Goal: Information Seeking & Learning: Learn about a topic

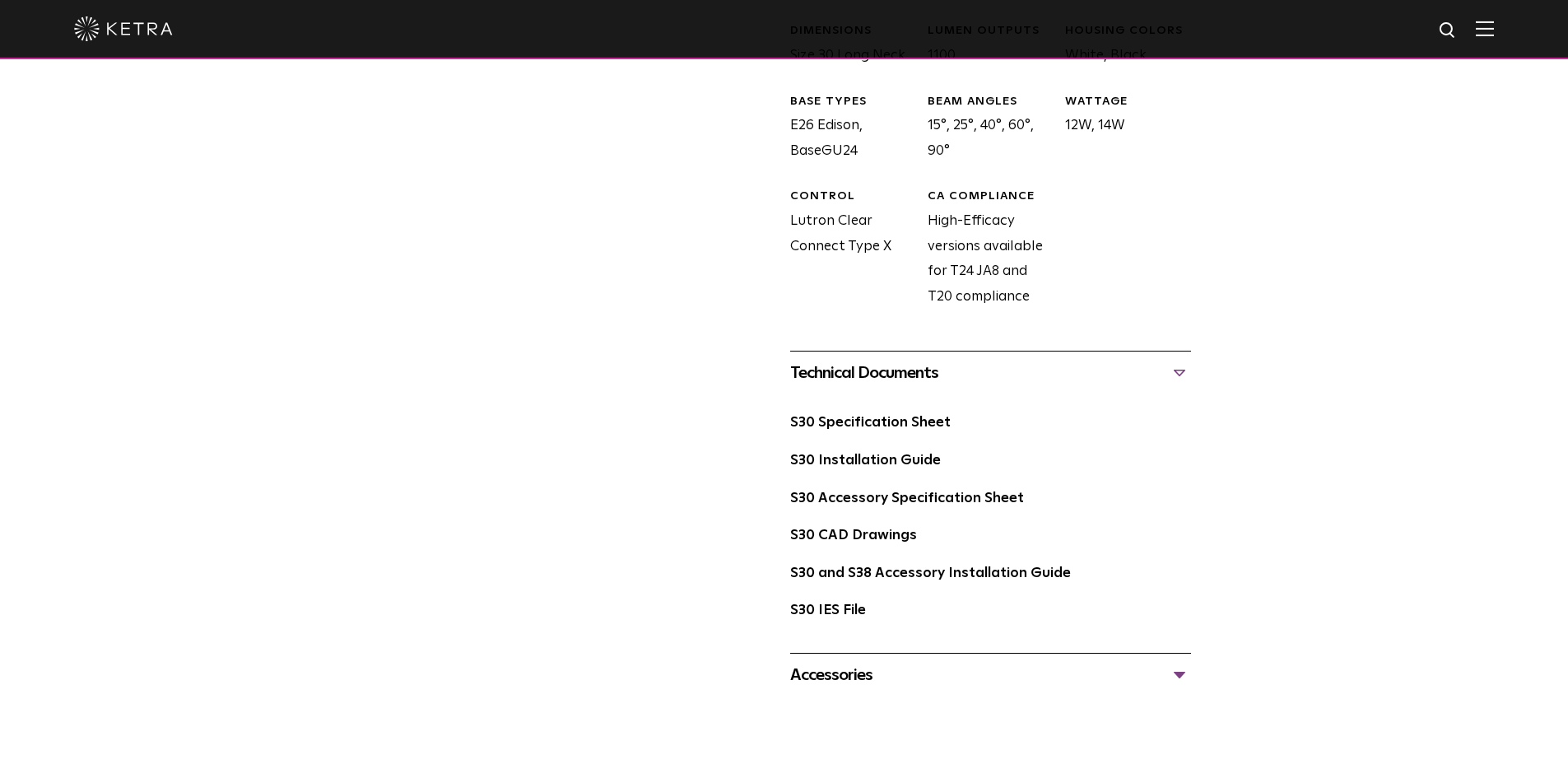
scroll to position [659, 0]
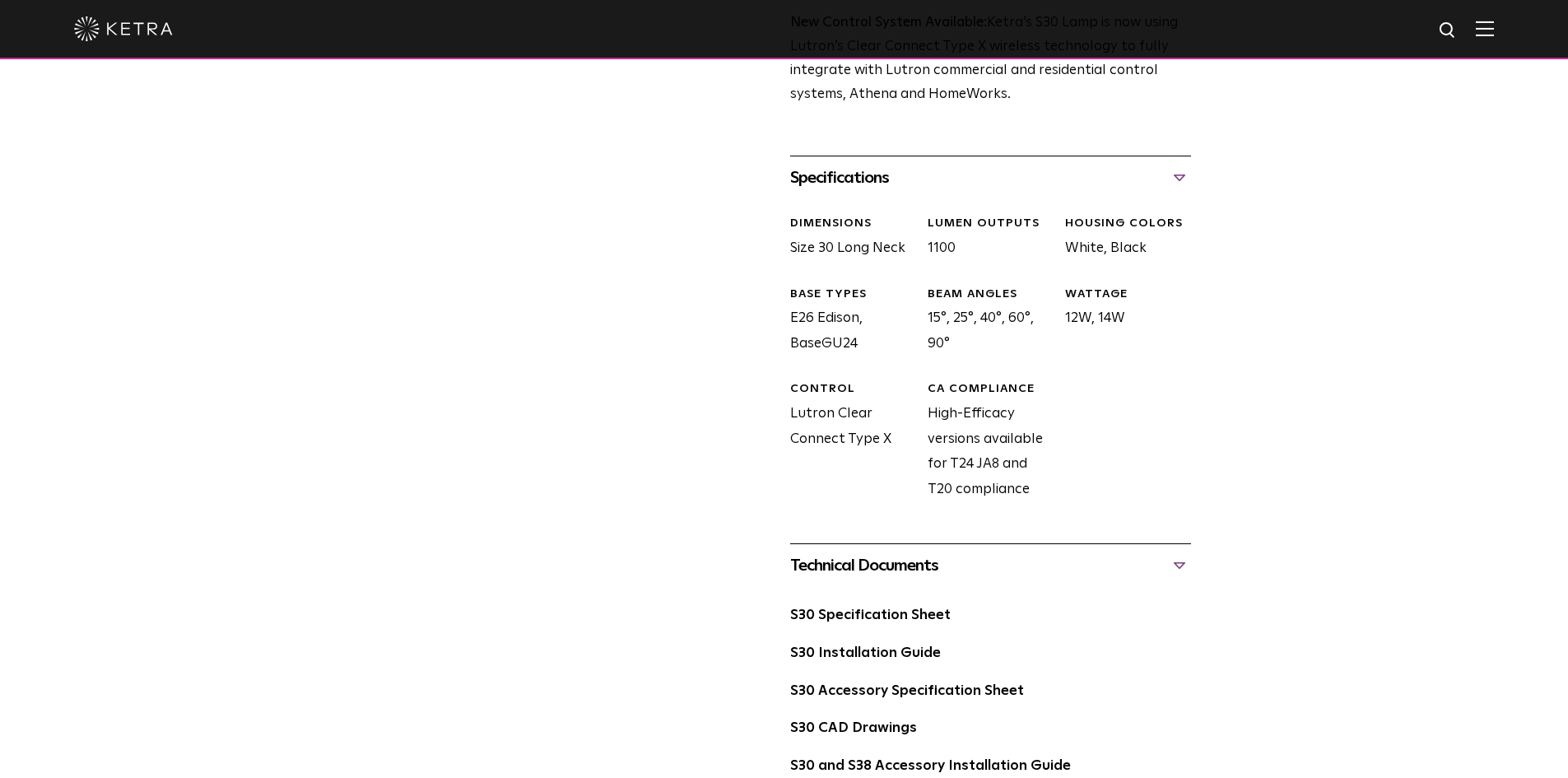
click at [1001, 401] on div "CA COMPLIANCE High-Efficacy versions available for T24 JA8 and T20 compliance" at bounding box center [983, 442] width 137 height 121
click at [995, 401] on div "CA COMPLIANCE High-Efficacy versions available for T24 JA8 and T20 compliance" at bounding box center [983, 442] width 137 height 121
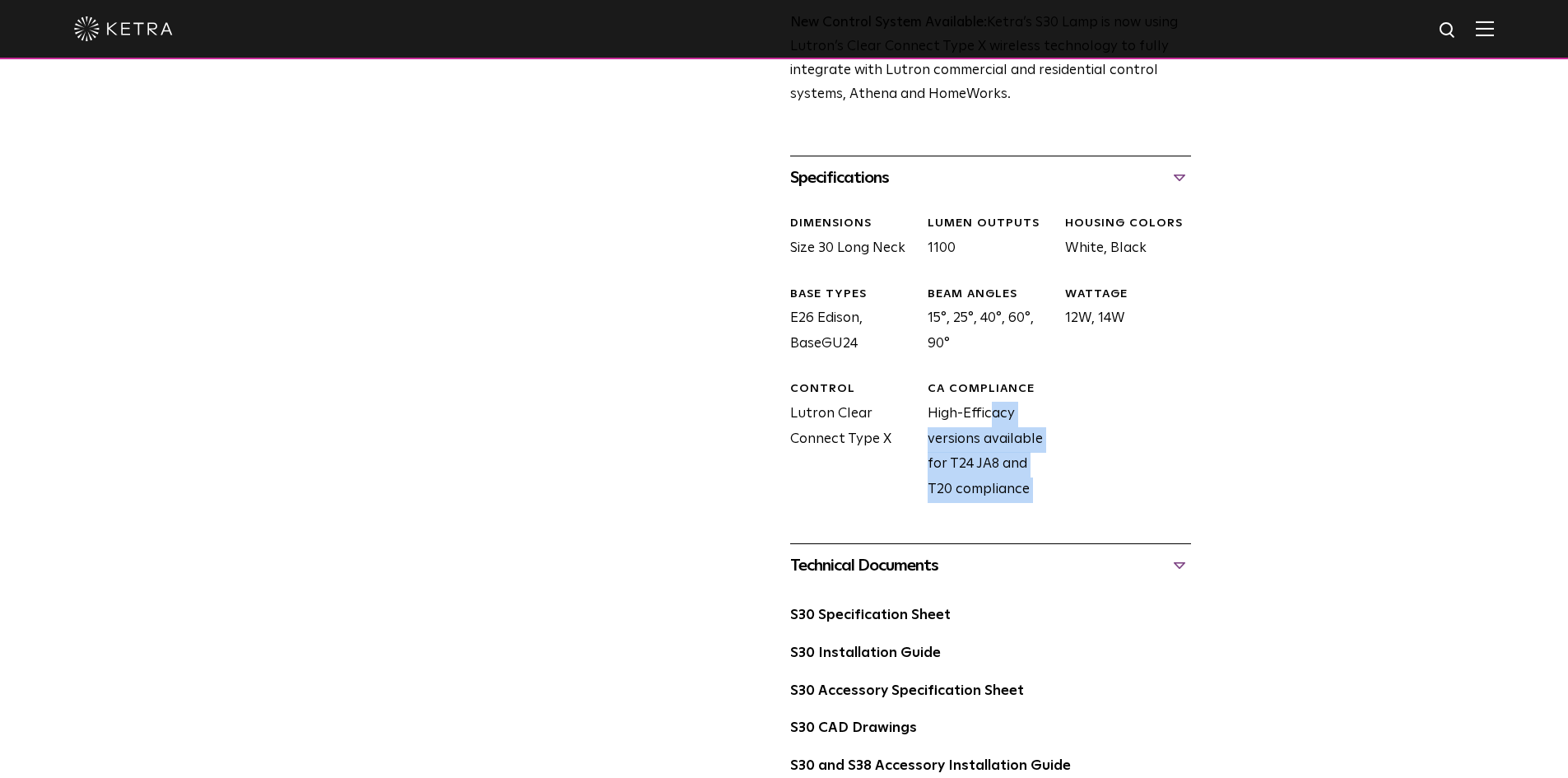
click at [1047, 435] on div "CA COMPLIANCE High-Efficacy versions available for T24 JA8 and T20 compliance" at bounding box center [983, 442] width 137 height 121
click at [1016, 512] on div "DIMENSIONS Size 30 Long Neck LUMEN OUTPUTS 1100 HOUSING COLORS White, Black BAS…" at bounding box center [984, 371] width 413 height 344
click at [1012, 500] on div "CA COMPLIANCE High-Efficacy versions available for T24 JA8 and T20 compliance" at bounding box center [983, 442] width 137 height 121
click at [992, 480] on div "CA COMPLIANCE High-Efficacy versions available for T24 JA8 and T20 compliance" at bounding box center [983, 442] width 137 height 121
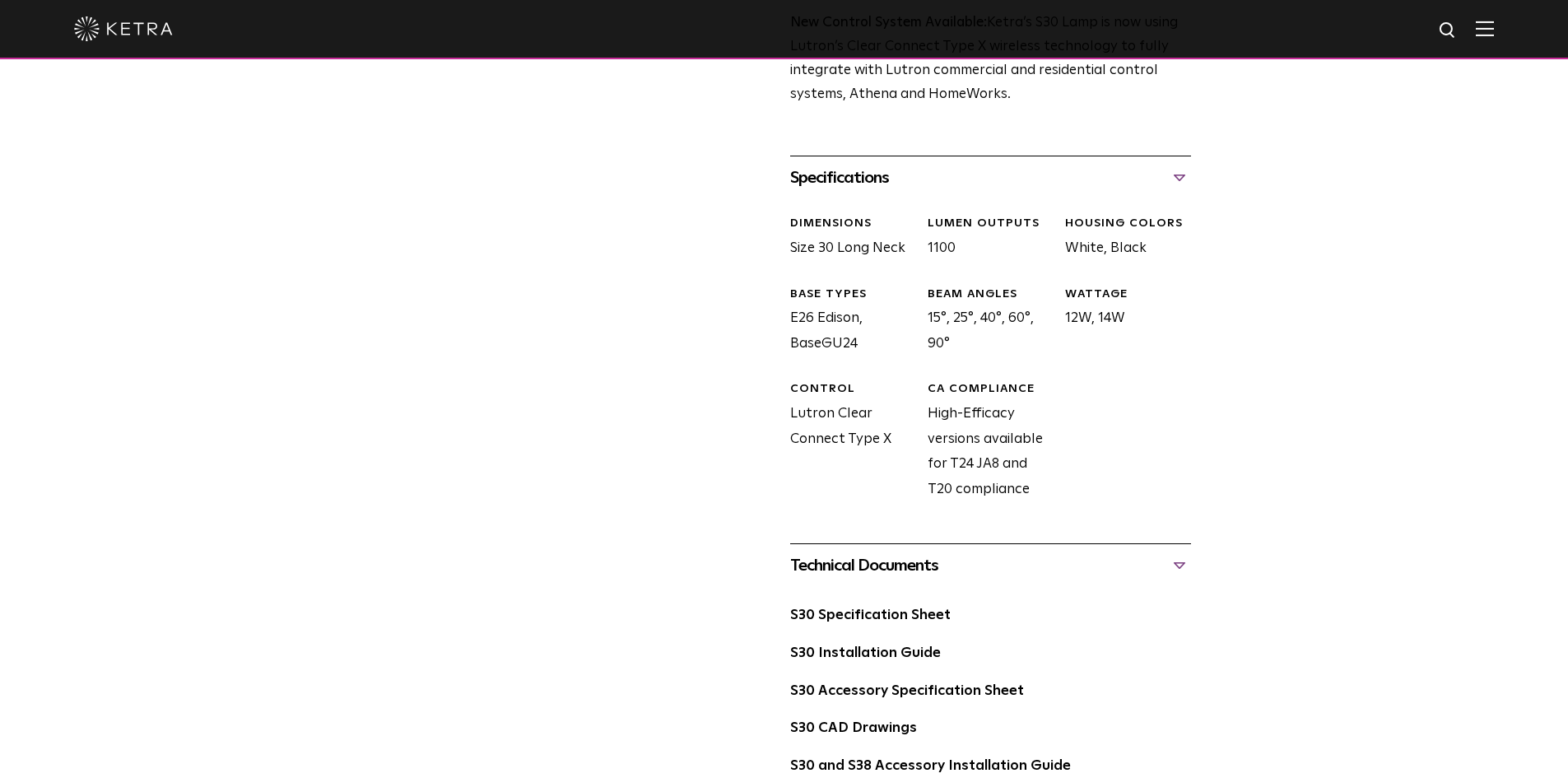
click at [992, 480] on div "CA COMPLIANCE High-Efficacy versions available for T24 JA8 and T20 compliance" at bounding box center [983, 442] width 137 height 121
click at [998, 486] on div "CA COMPLIANCE High-Efficacy versions available for T24 JA8 and T20 compliance" at bounding box center [983, 442] width 137 height 121
drag, startPoint x: 1036, startPoint y: 498, endPoint x: 894, endPoint y: 315, distance: 231.6
click at [894, 315] on div "DIMENSIONS Size 30 Long Neck LUMEN OUTPUTS 1100 HOUSING COLORS White, Black BAS…" at bounding box center [984, 371] width 413 height 344
click at [888, 308] on div "BASE TYPES E26 Edison, BaseGU24" at bounding box center [846, 322] width 137 height 71
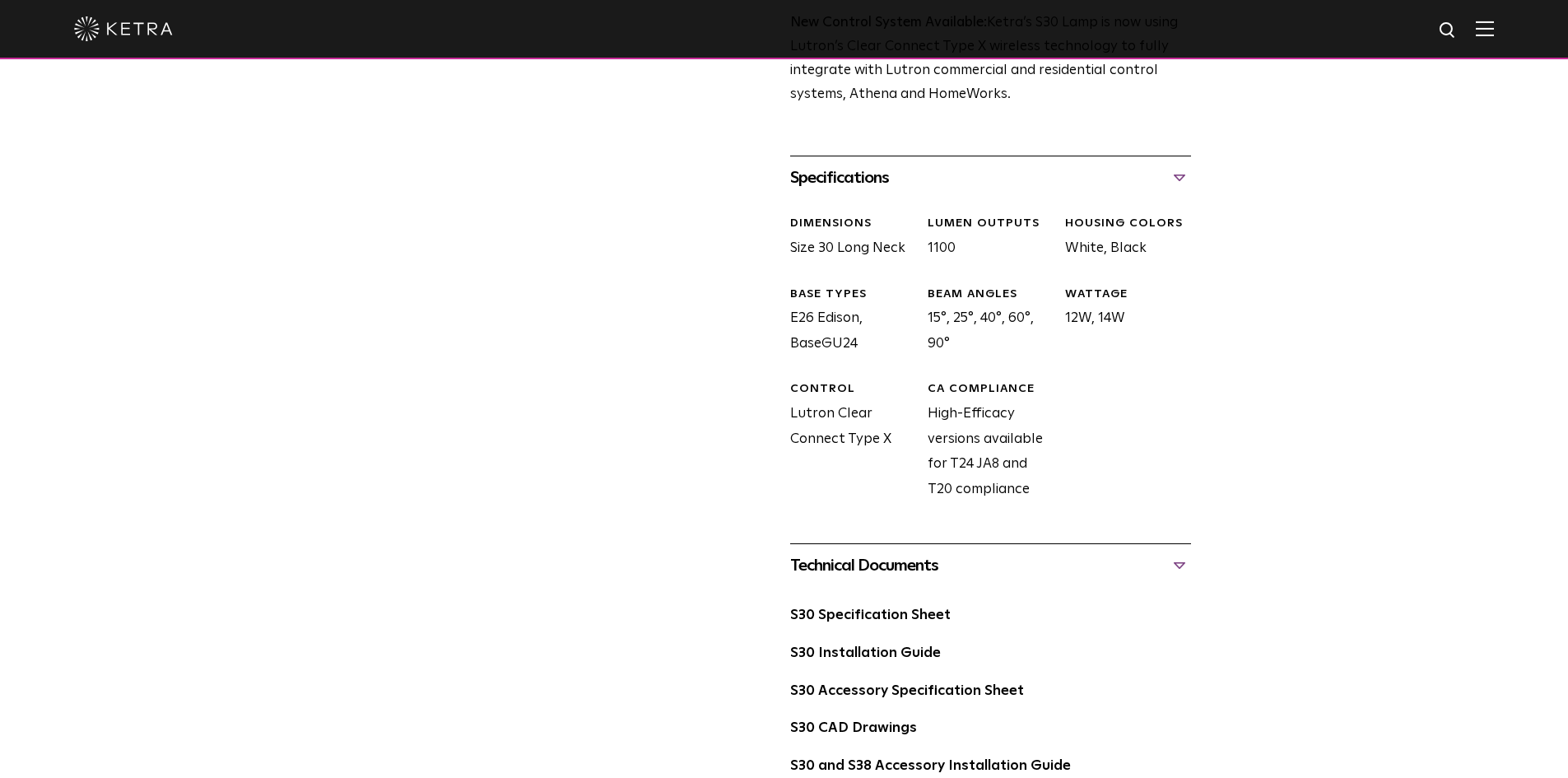
click at [835, 263] on div "DIMENSIONS Size 30 Long Neck LUMEN OUTPUTS 1100 HOUSING COLORS White, Black BAS…" at bounding box center [984, 371] width 413 height 344
click at [835, 262] on div "DIMENSIONS Size 30 Long Neck LUMEN OUTPUTS 1100 HOUSING COLORS White, Black BAS…" at bounding box center [984, 371] width 413 height 344
click at [838, 258] on div "DIMENSIONS Size 30 Long Neck" at bounding box center [846, 238] width 137 height 45
click at [839, 256] on div "DIMENSIONS Size 30 Long Neck" at bounding box center [846, 238] width 137 height 45
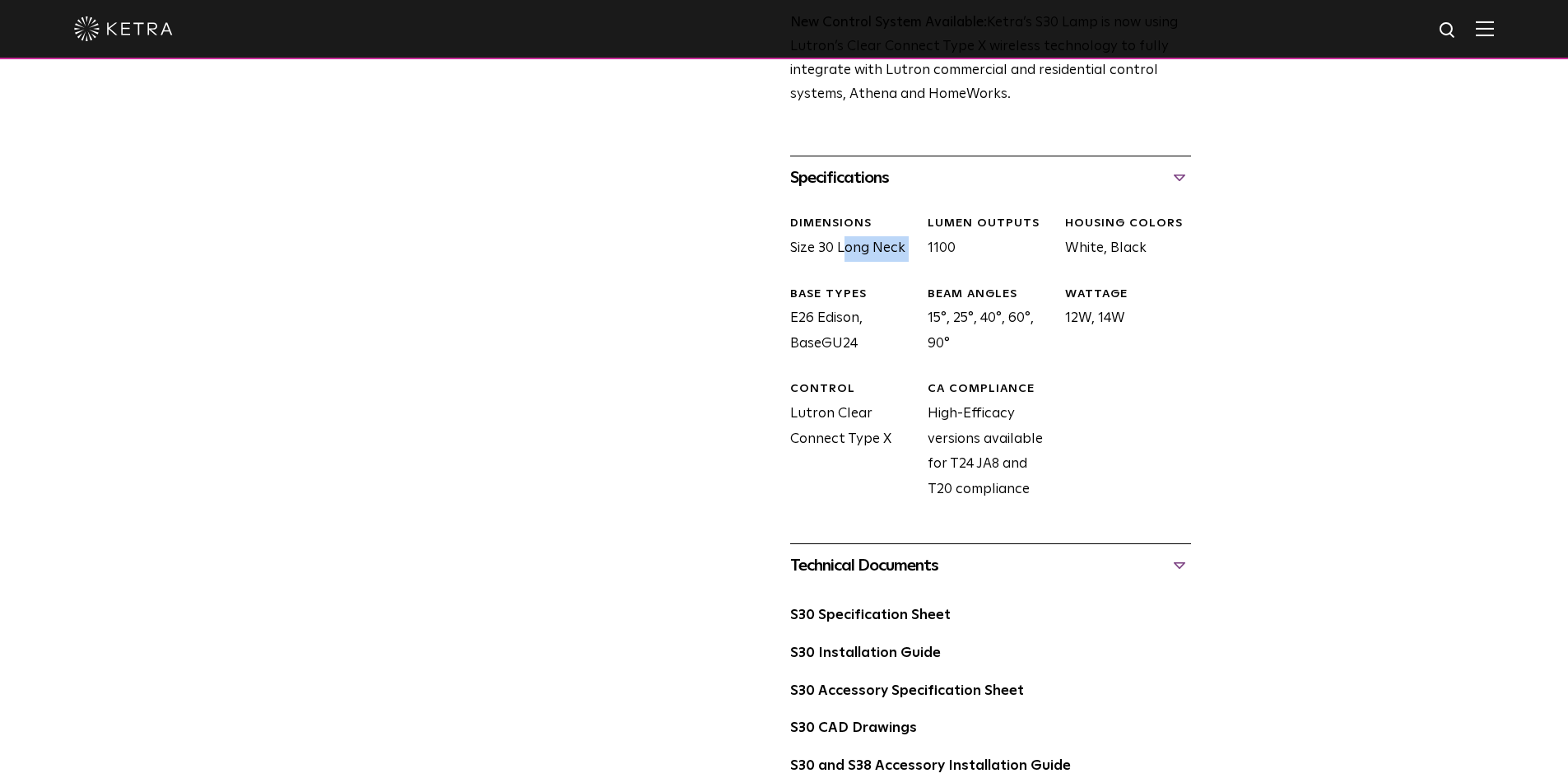
click at [839, 256] on div "DIMENSIONS Size 30 Long Neck" at bounding box center [846, 238] width 137 height 45
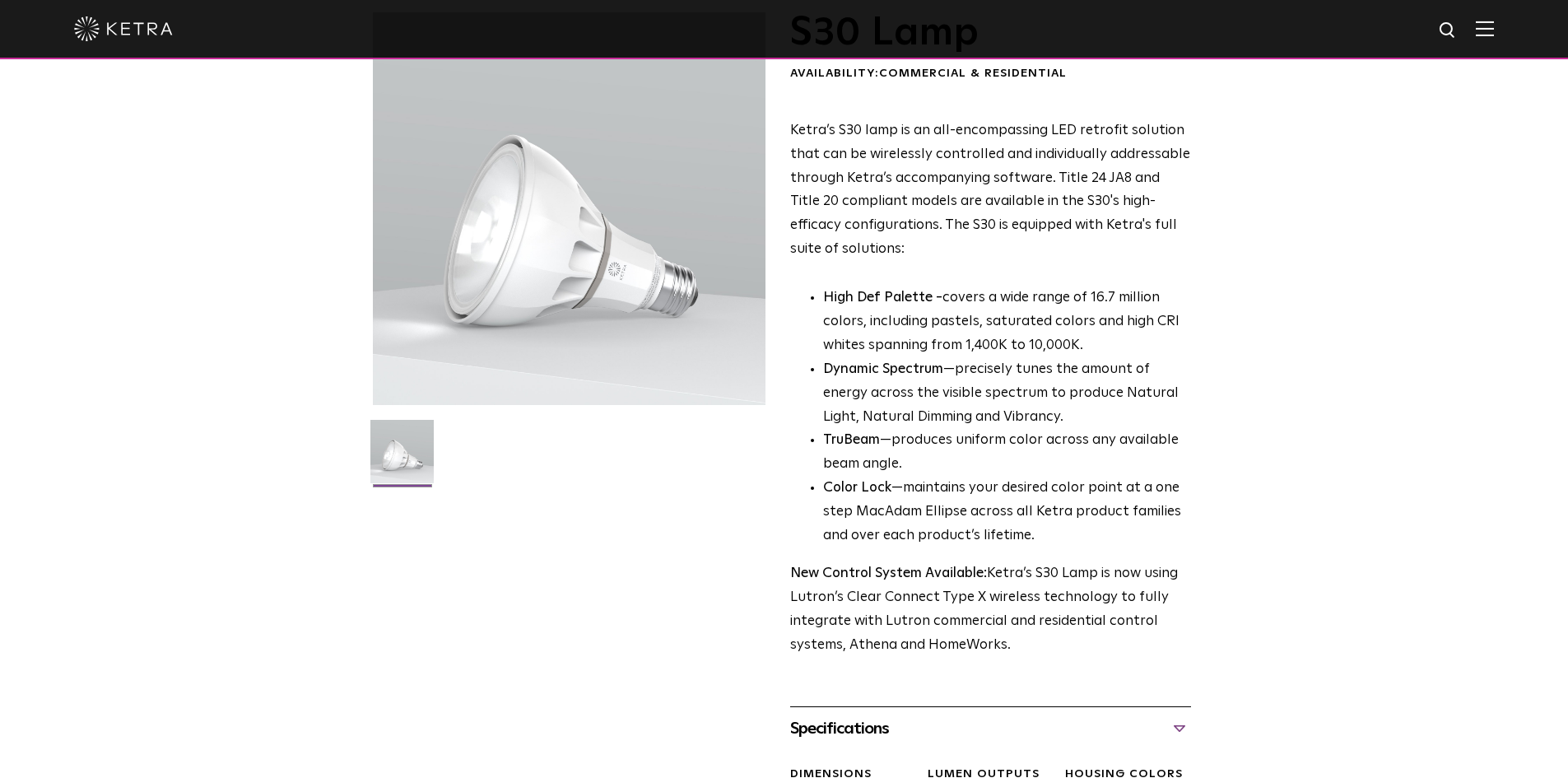
scroll to position [0, 0]
